Goal: Find specific page/section: Find specific page/section

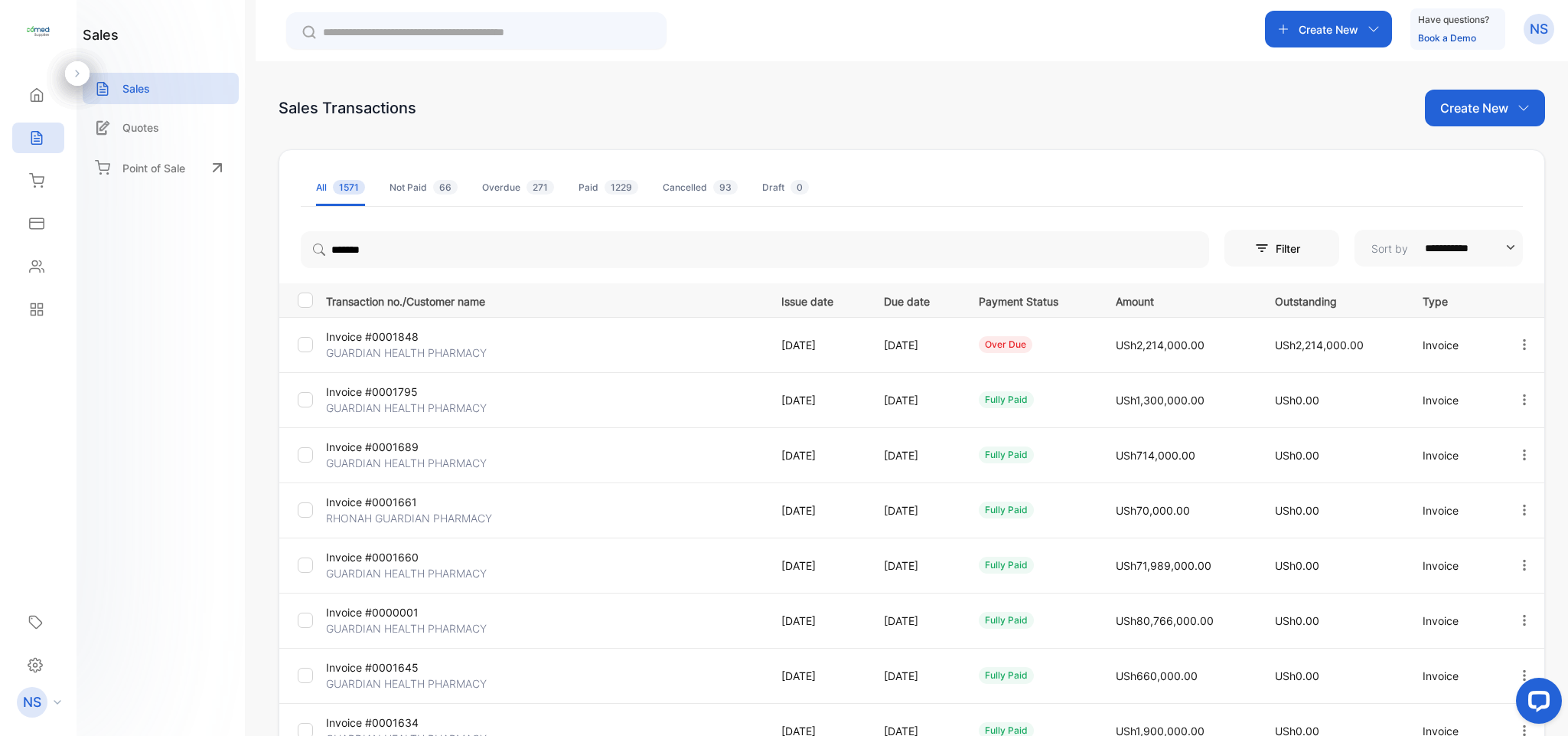
scroll to position [172, 0]
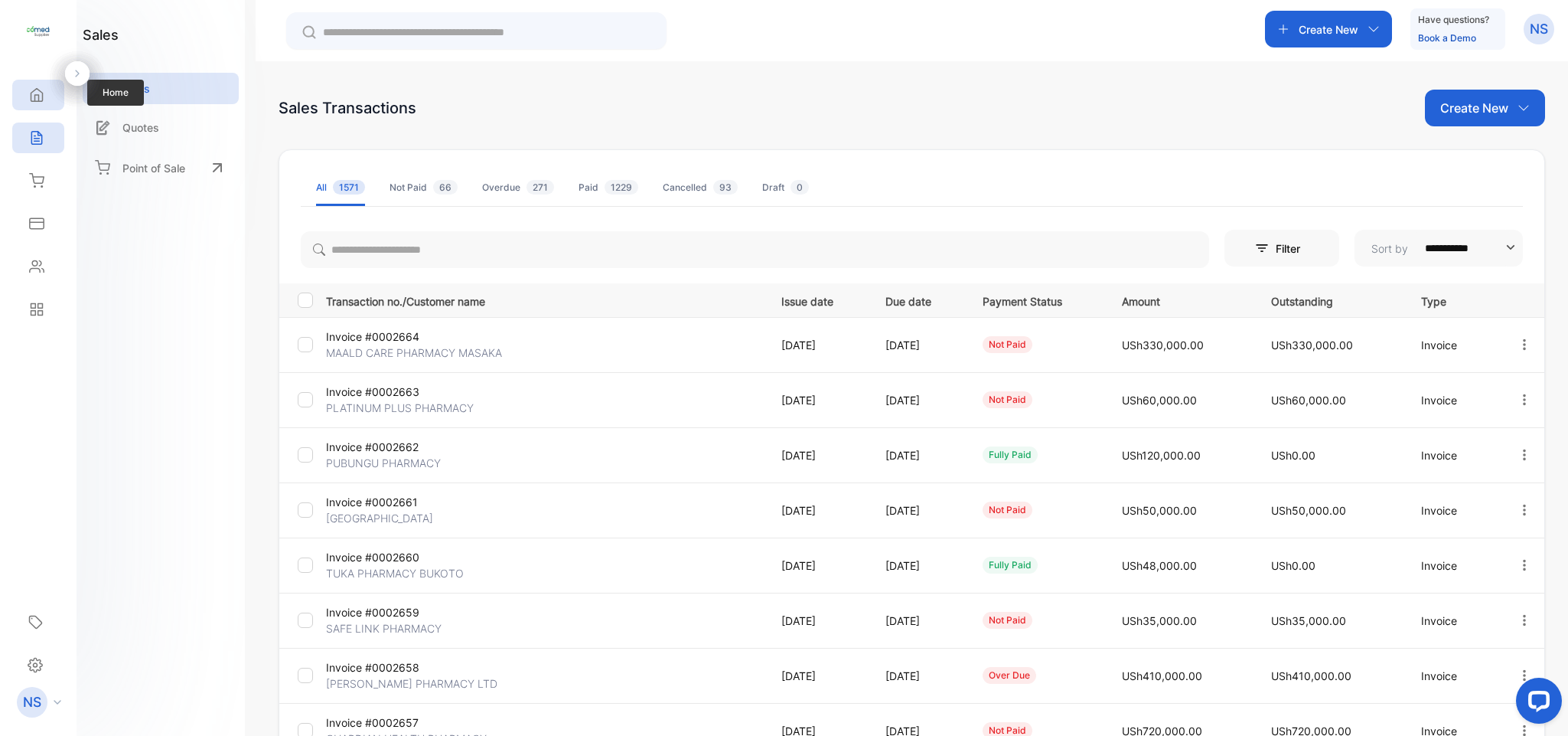
click at [25, 87] on div "Home" at bounding box center [34, 95] width 20 height 15
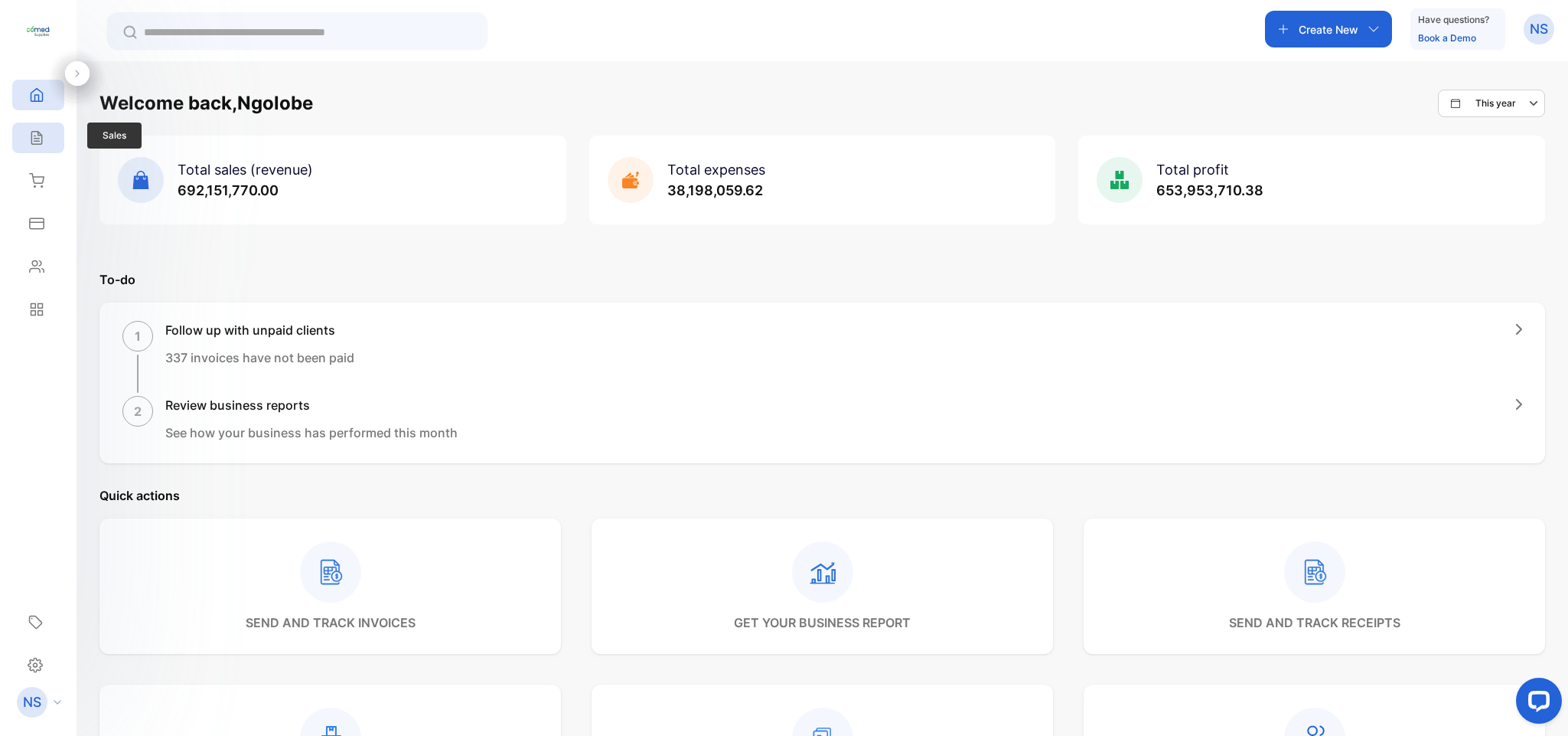
click at [33, 145] on icon at bounding box center [36, 137] width 10 height 13
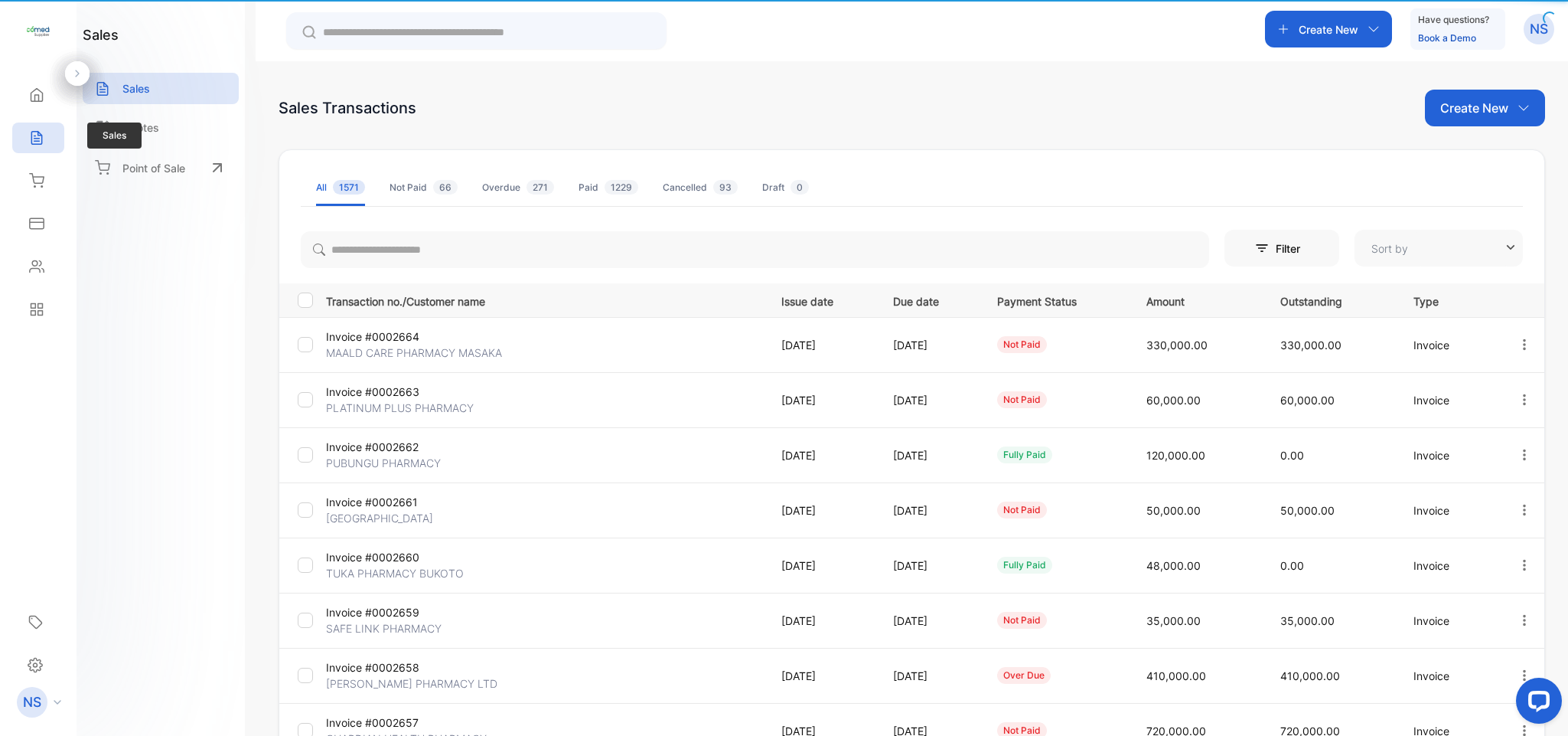
type input "**********"
